Goal: Task Accomplishment & Management: Manage account settings

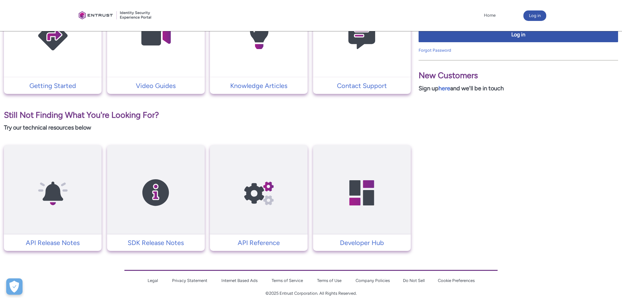
scroll to position [195, 0]
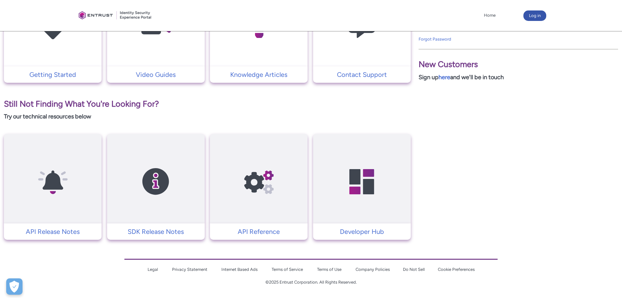
click at [462, 131] on div "Existing Customers Please log in for the best experience Username Password Log …" at bounding box center [518, 95] width 207 height 290
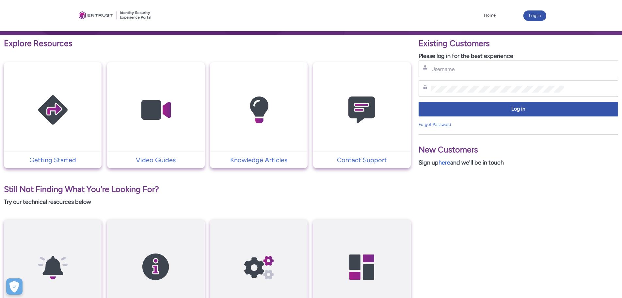
scroll to position [64, 0]
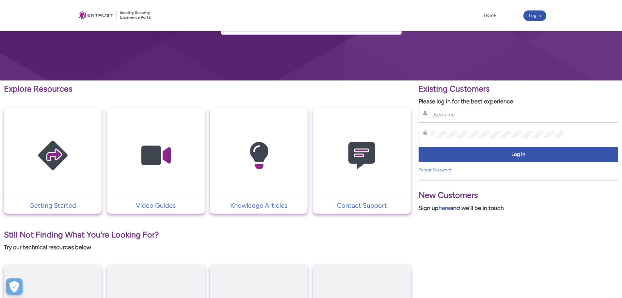
click at [450, 123] on div "Username Password Log in Forgot Password" at bounding box center [519, 139] width 200 height 67
click at [454, 113] on input "Username" at bounding box center [498, 114] width 134 height 7
click at [461, 139] on div "Password" at bounding box center [519, 134] width 200 height 17
click at [484, 117] on input "Username" at bounding box center [498, 114] width 134 height 7
paste input "[PERSON_NAME][EMAIL_ADDRESS][DOMAIN_NAME]"
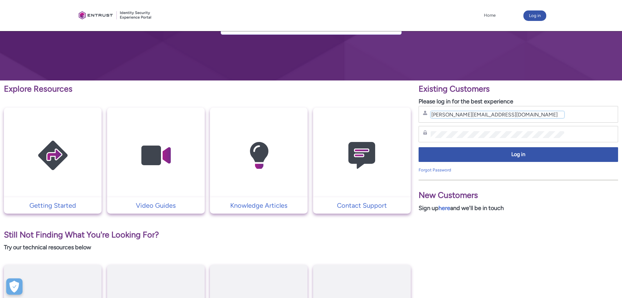
type input "[PERSON_NAME][EMAIL_ADDRESS][DOMAIN_NAME]"
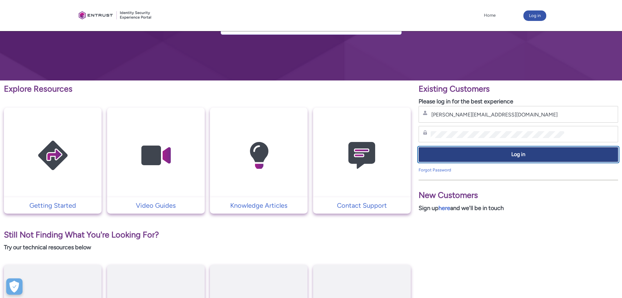
click at [511, 155] on span "Log in" at bounding box center [518, 155] width 191 height 8
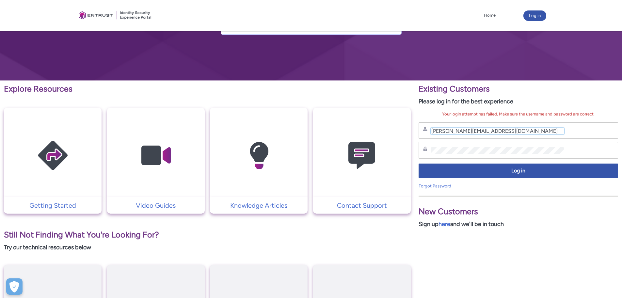
click at [503, 132] on input "[PERSON_NAME][EMAIL_ADDRESS][DOMAIN_NAME]" at bounding box center [498, 130] width 134 height 7
click at [472, 157] on div "Password" at bounding box center [519, 150] width 200 height 17
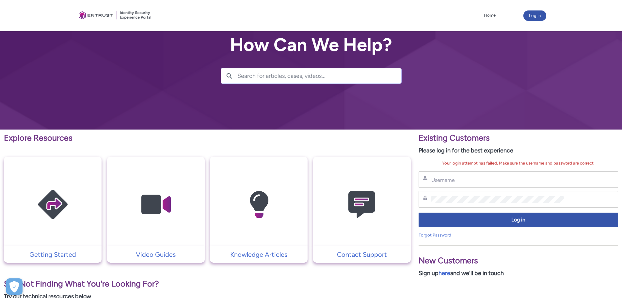
scroll to position [0, 0]
